Goal: Use online tool/utility: Use online tool/utility

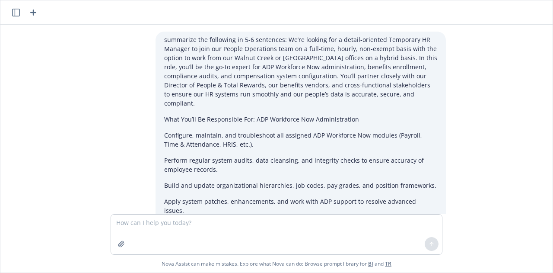
scroll to position [792, 0]
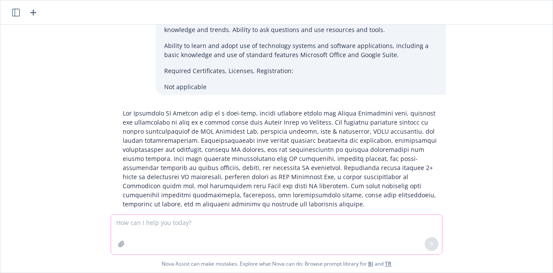
click at [197, 239] on textarea at bounding box center [276, 234] width 331 height 40
paste textarea "Lo’ip dolorsi ame c adipisci elitsedd ei temp inc Utlaboreet dol Magnaaliqua en…"
type textarea "Loremipsu dol sitametco: Ad’el seddoei tem i utlabore etdolore ma aliq eni Admi…"
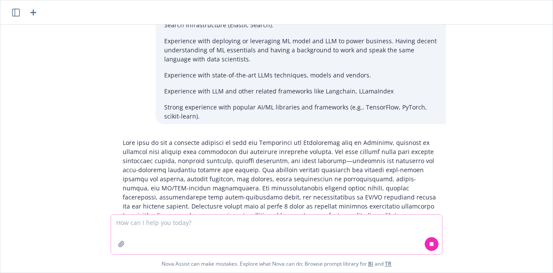
scroll to position [1670, 0]
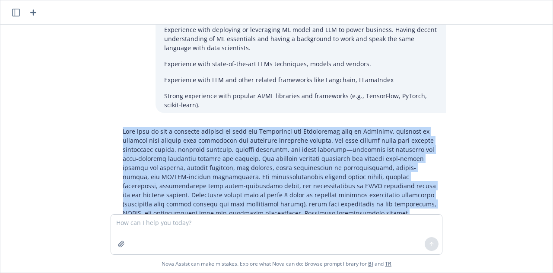
drag, startPoint x: 285, startPoint y: 190, endPoint x: 70, endPoint y: 98, distance: 234.1
click at [70, 98] on div "summarize the following in 5-6 sentences: We’re looking for a detail-oriented T…" at bounding box center [277, 119] width 546 height 189
copy p "Lore ipsu do sit a consecte adipisci el sedd eiu Temporinci utl Etdoloremag ali…"
